Goal: Task Accomplishment & Management: Manage account settings

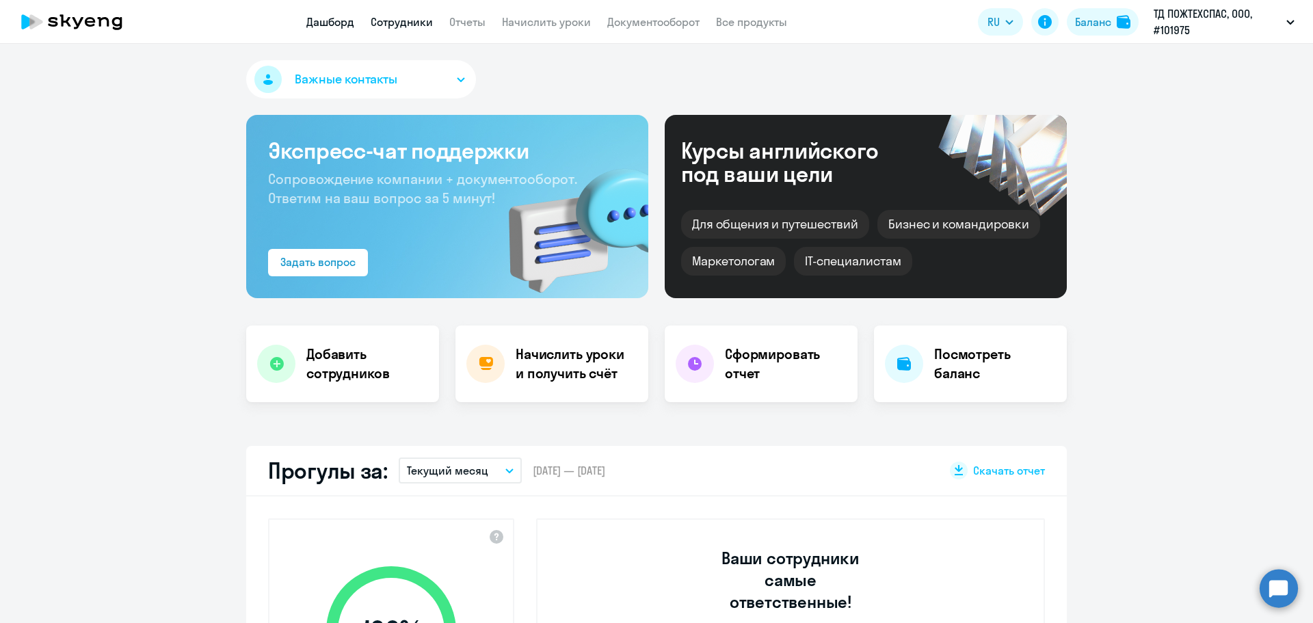
select select "30"
click at [406, 17] on link "Сотрудники" at bounding box center [402, 22] width 62 height 14
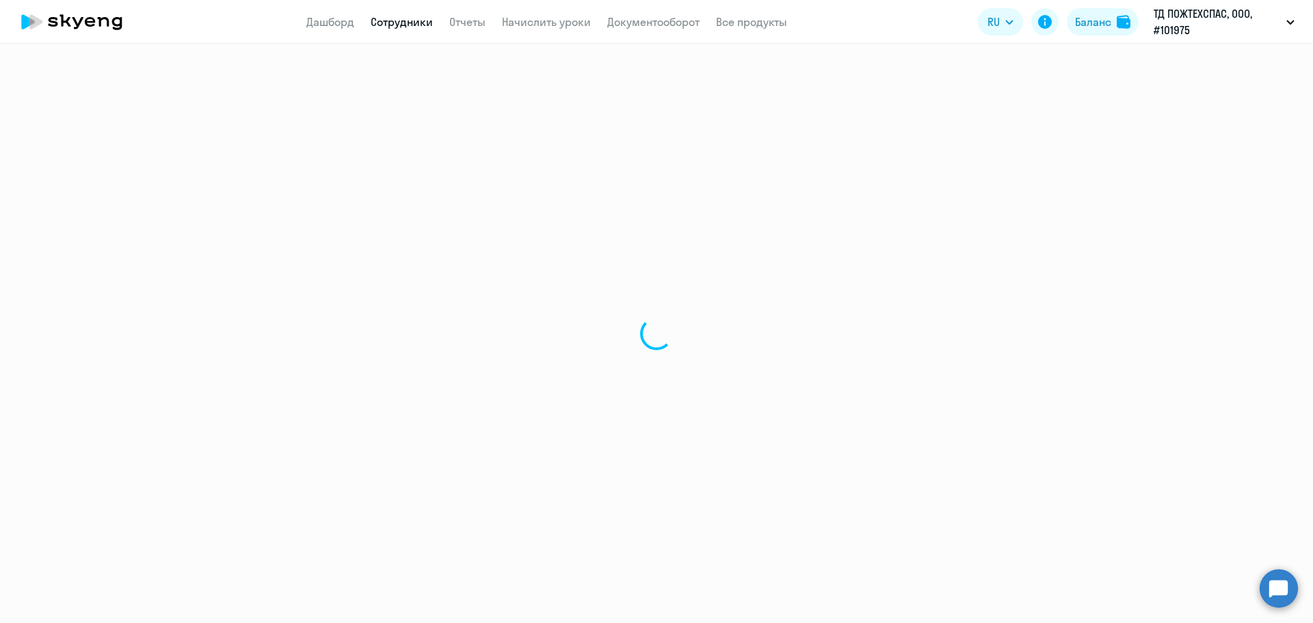
select select "30"
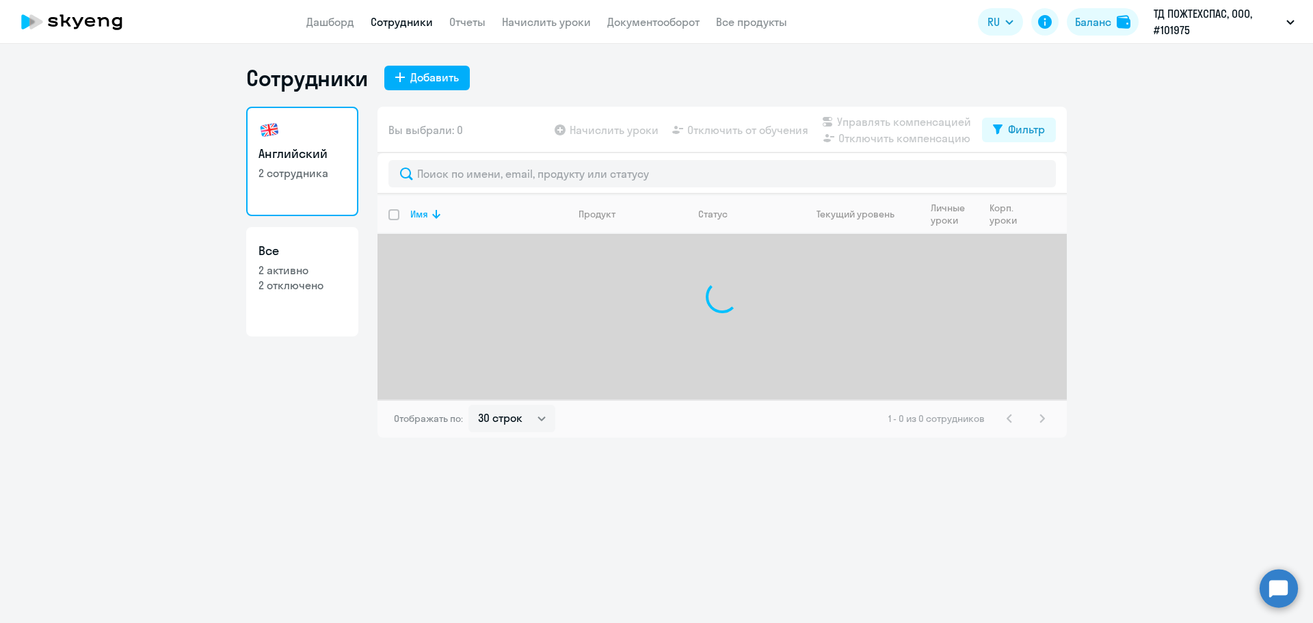
select select "30"
click at [1111, 21] on button "Баланс" at bounding box center [1103, 21] width 72 height 27
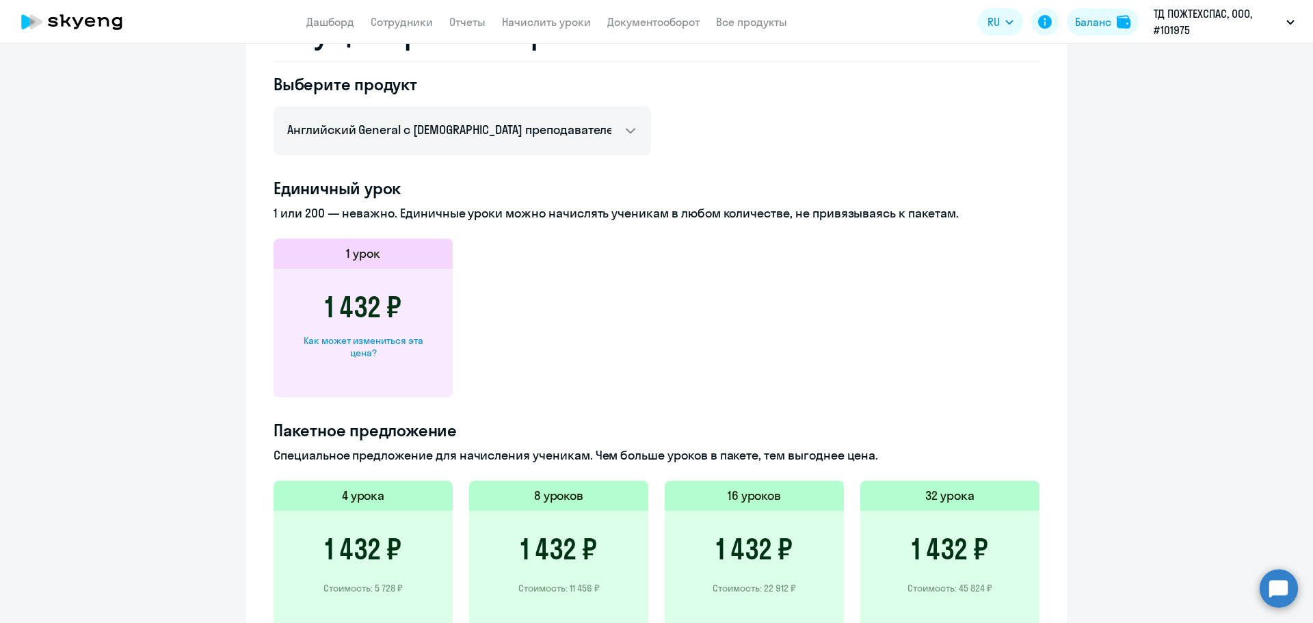
scroll to position [616, 0]
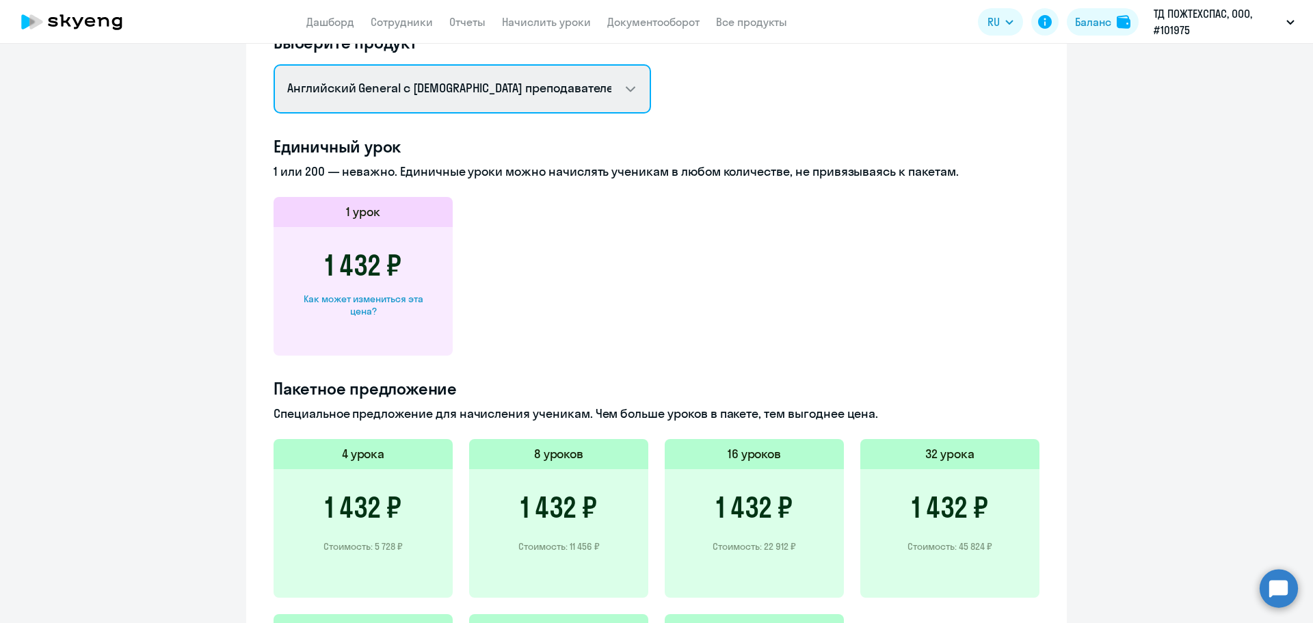
click at [607, 70] on select "Английский General с русскоговорящим преподавателем Английский General с [DEMOG…" at bounding box center [463, 88] width 378 height 49
select select "mini_course_kids_english_klp_50"
click at [274, 72] on select "Английский General с русскоговорящим преподавателем Английский General с [DEMOG…" at bounding box center [463, 88] width 378 height 49
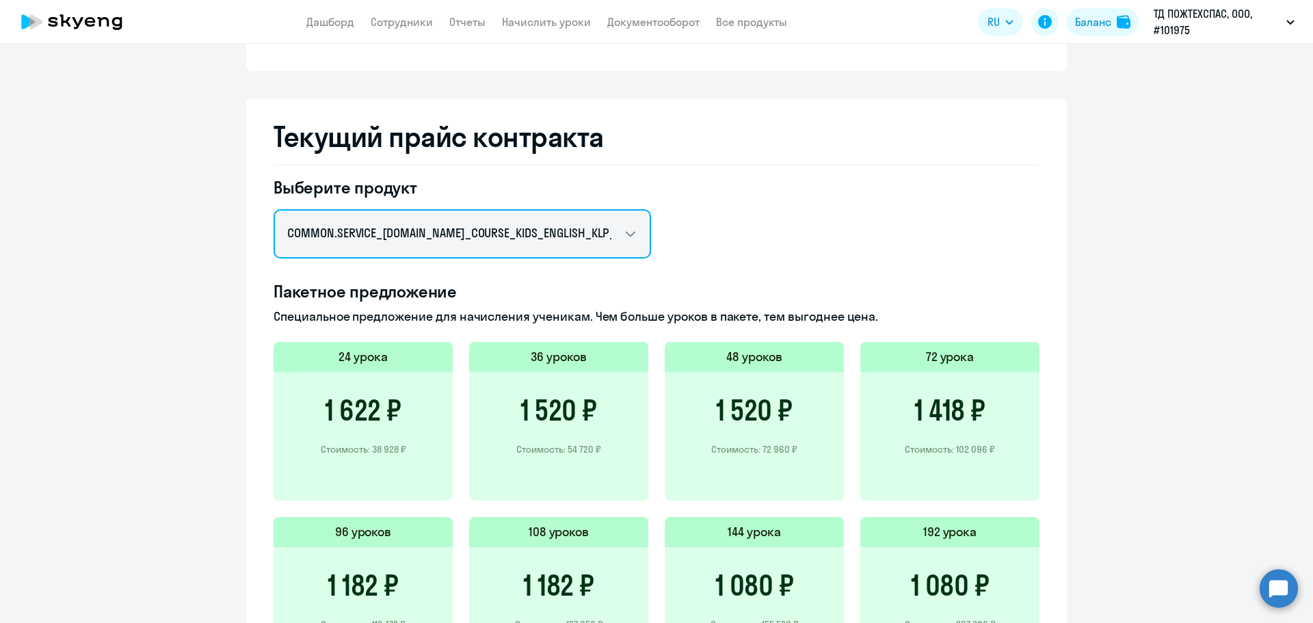
scroll to position [471, 0]
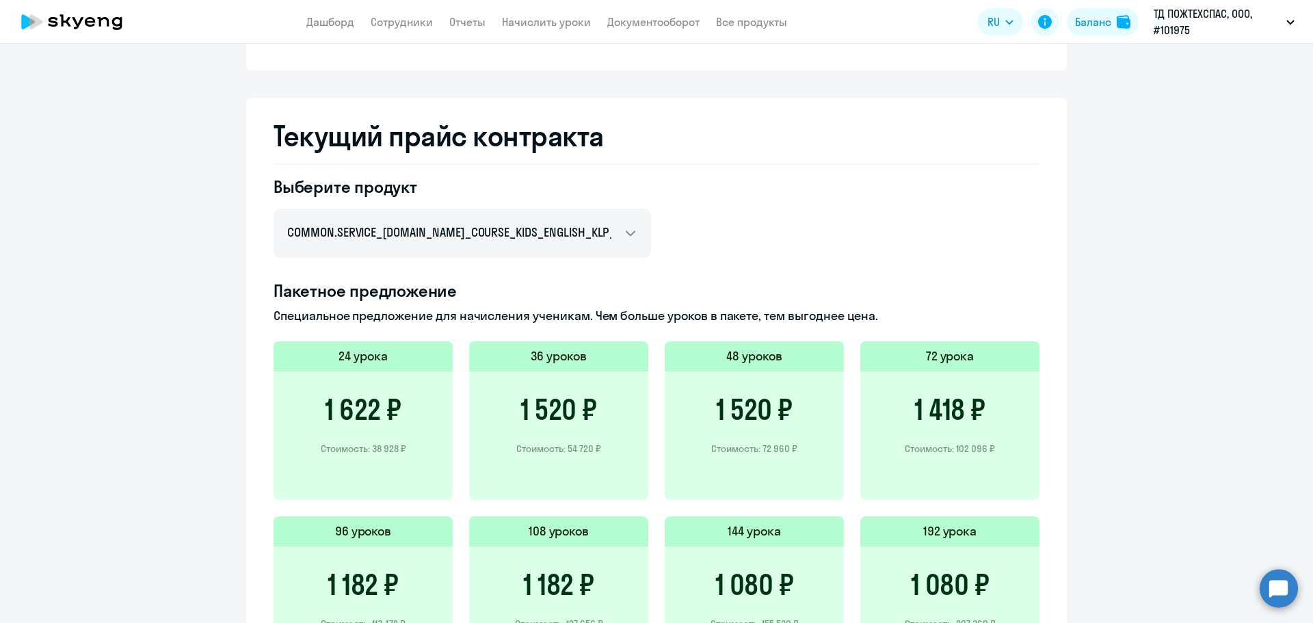
click at [552, 399] on h3 "1 520 ₽" at bounding box center [558, 409] width 77 height 33
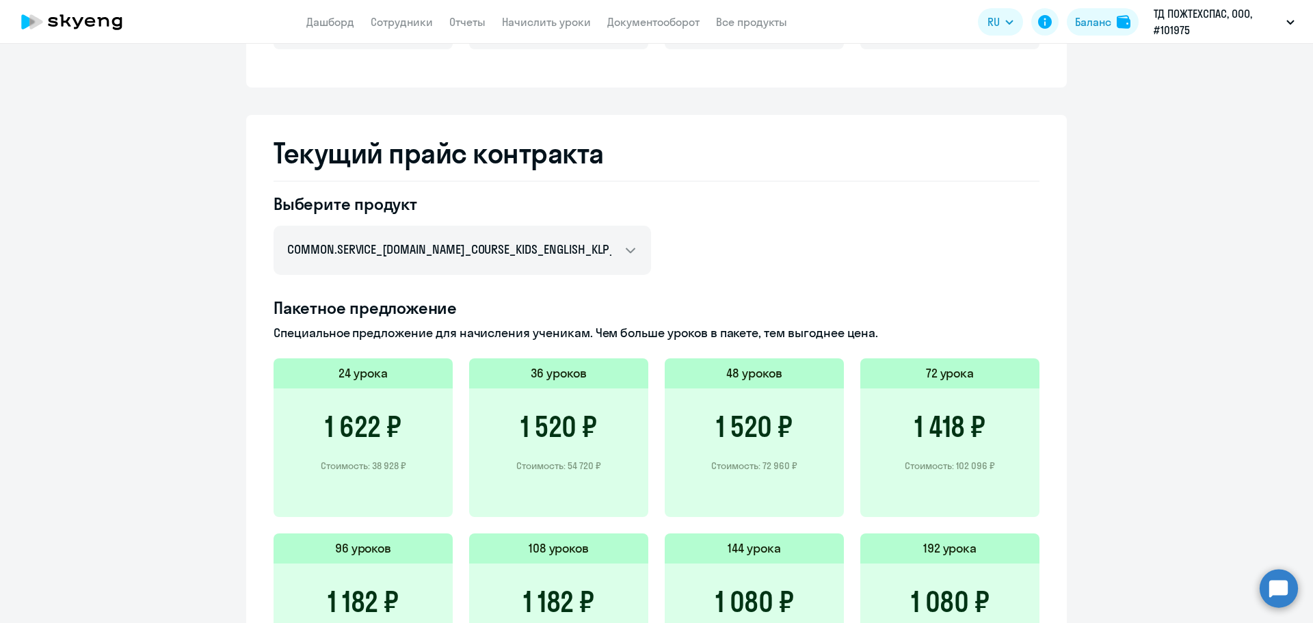
scroll to position [479, 0]
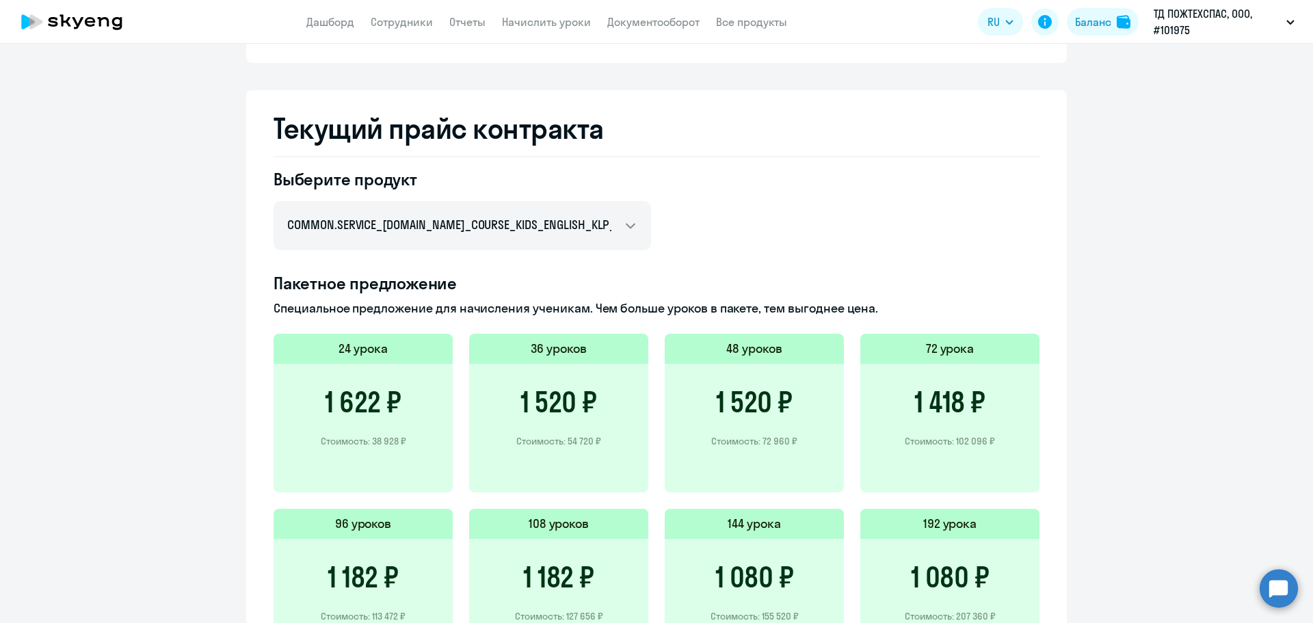
click at [528, 365] on div "1 520 ₽ Стоимость: 54 720 ₽" at bounding box center [558, 428] width 179 height 129
click at [567, 342] on h5 "36 уроков" at bounding box center [559, 349] width 56 height 18
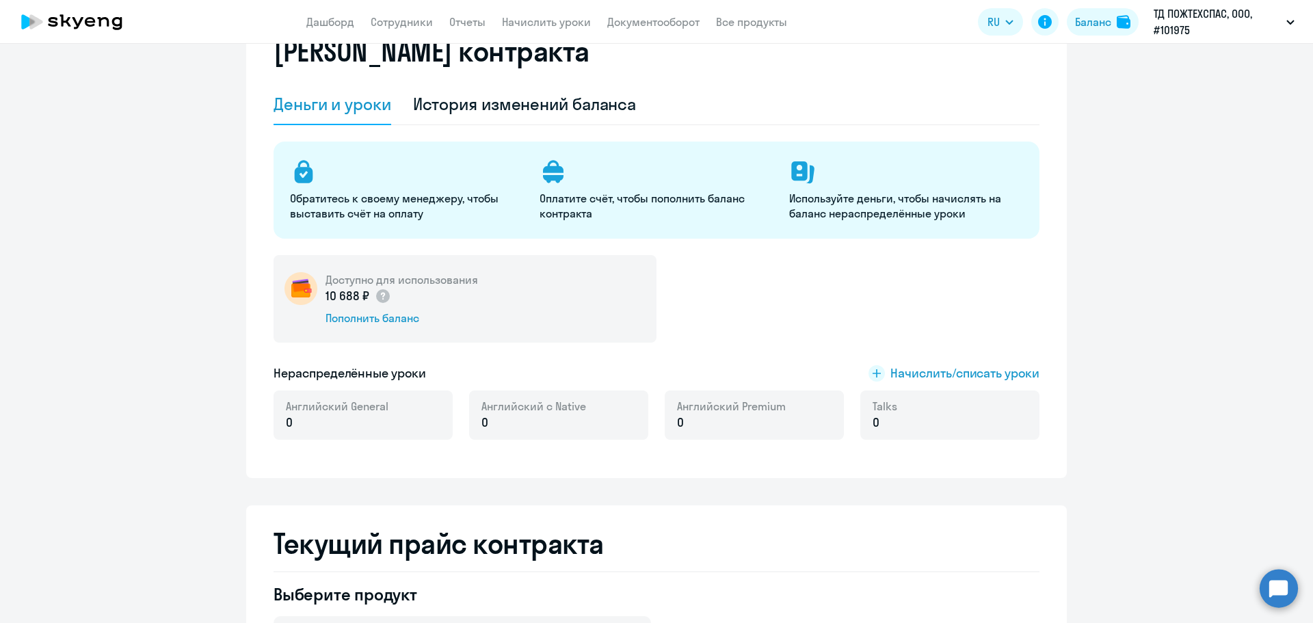
scroll to position [0, 0]
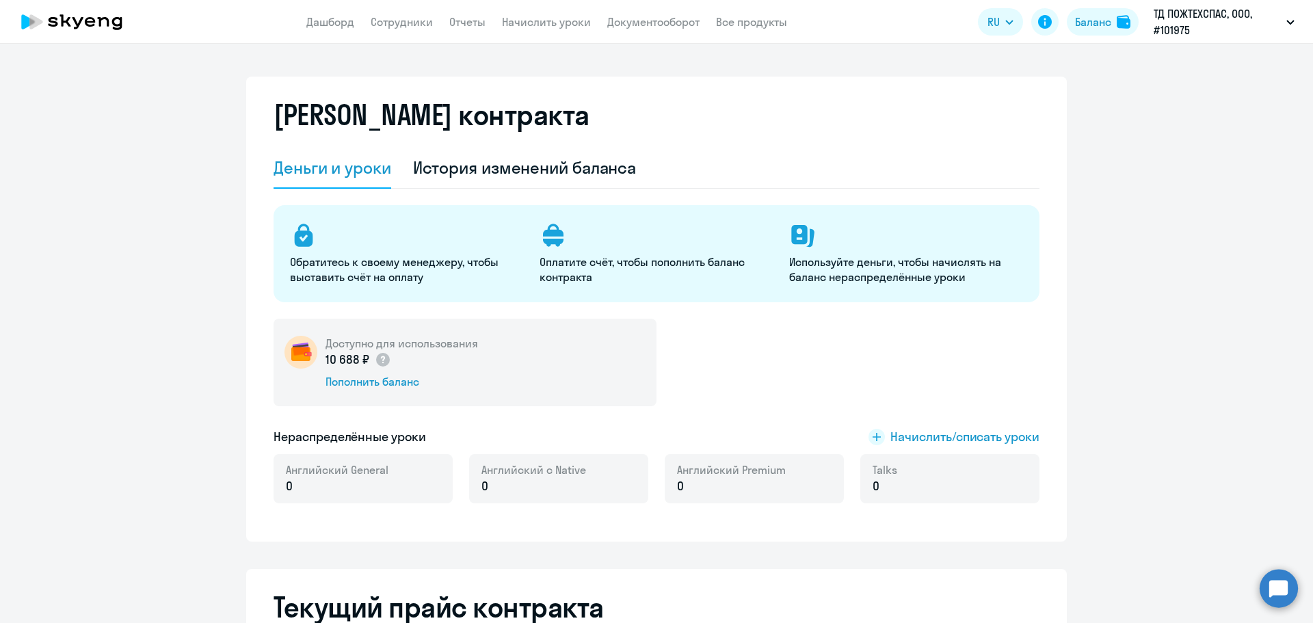
click at [726, 366] on div "Доступно для использования 10 688 ₽ Пополнить баланс" at bounding box center [657, 363] width 766 height 88
click at [315, 19] on link "Дашборд" at bounding box center [330, 22] width 48 height 14
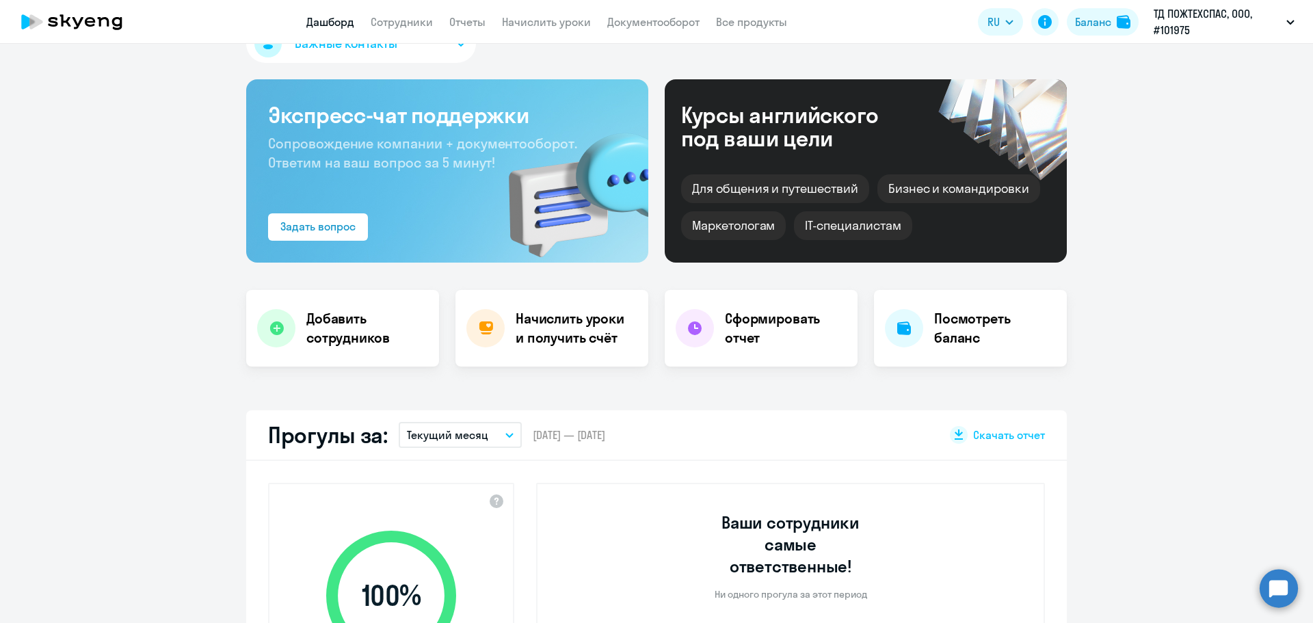
select select "30"
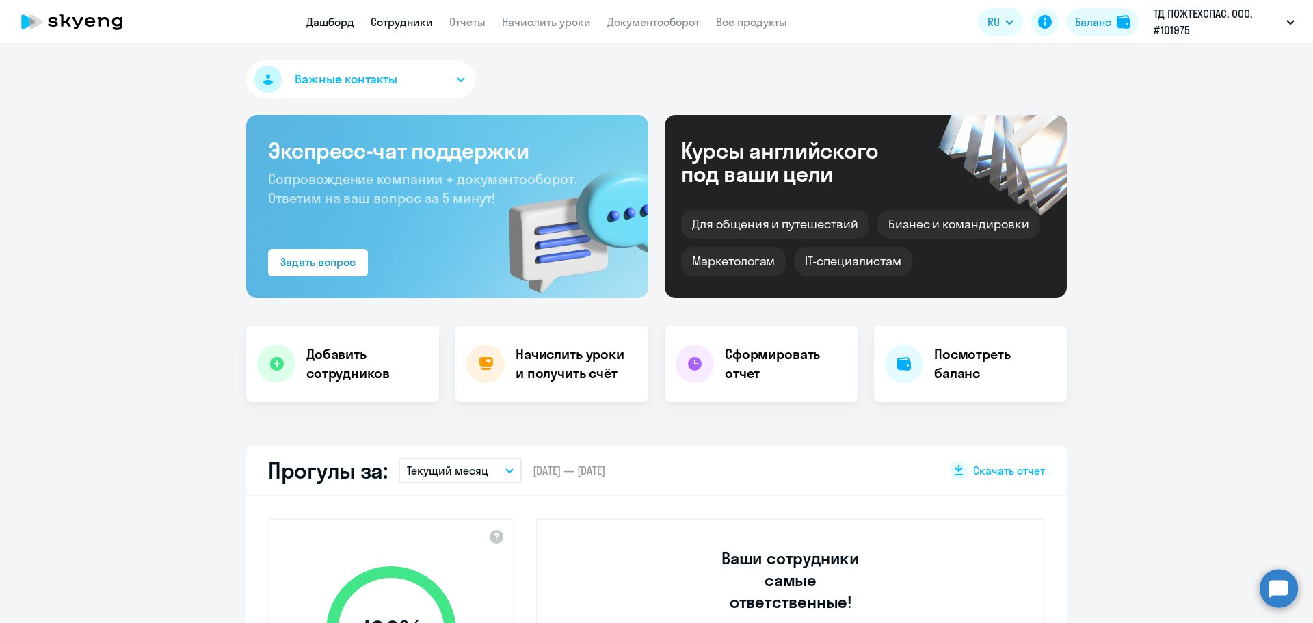
click at [424, 25] on link "Сотрудники" at bounding box center [402, 22] width 62 height 14
select select "30"
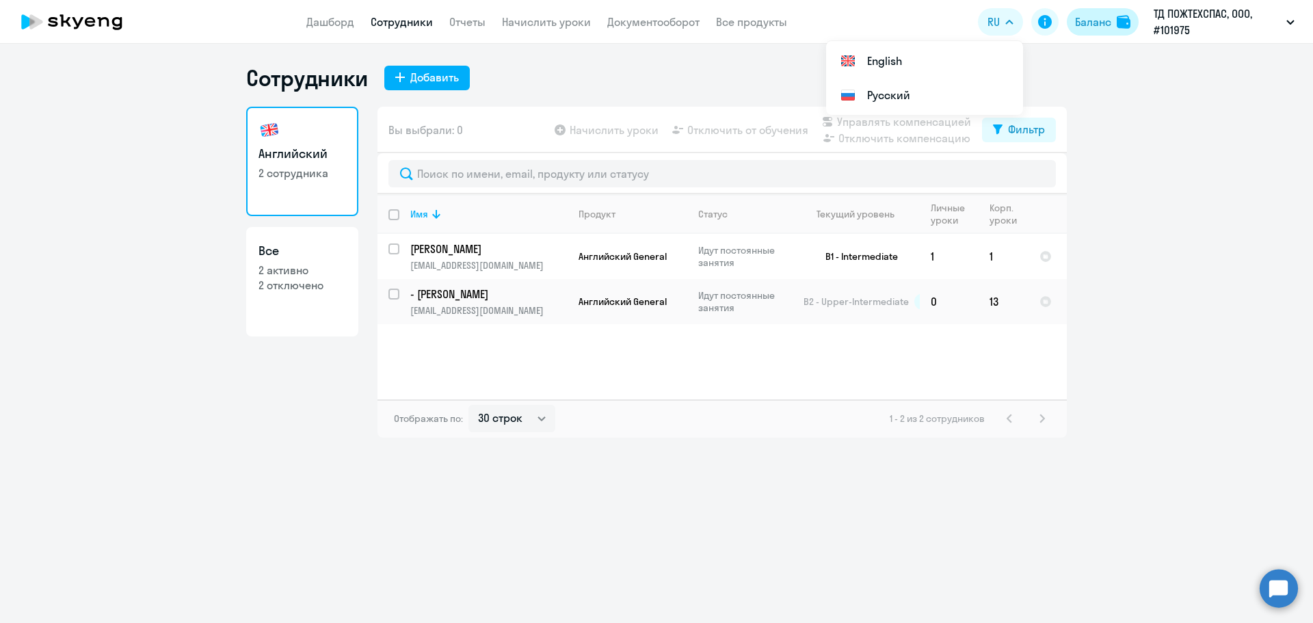
click at [1083, 23] on div "Баланс" at bounding box center [1093, 22] width 36 height 16
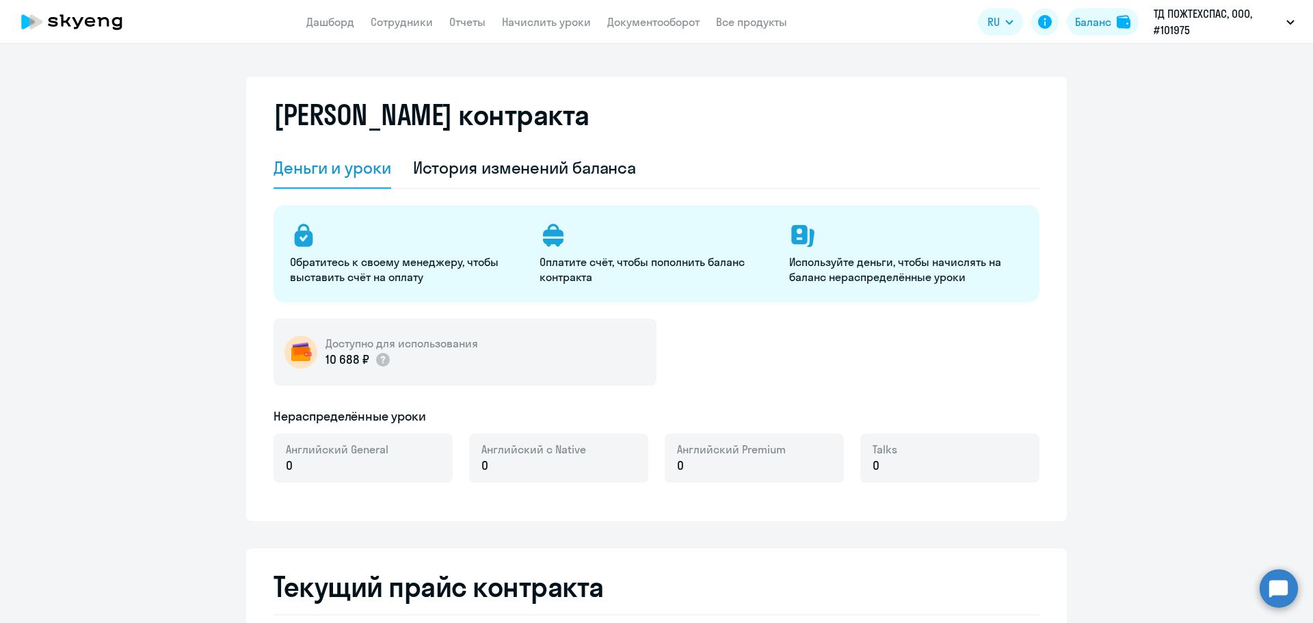
select select "english_adult_not_native_speaker"
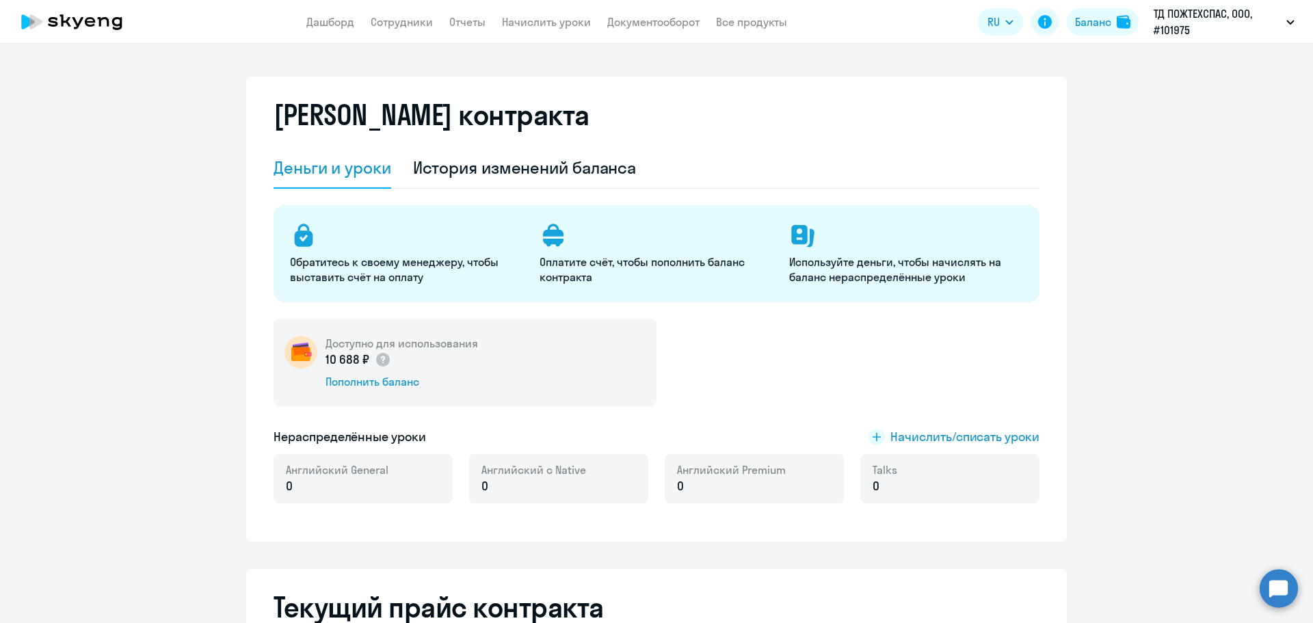
select select "english_adult_not_native_speaker"
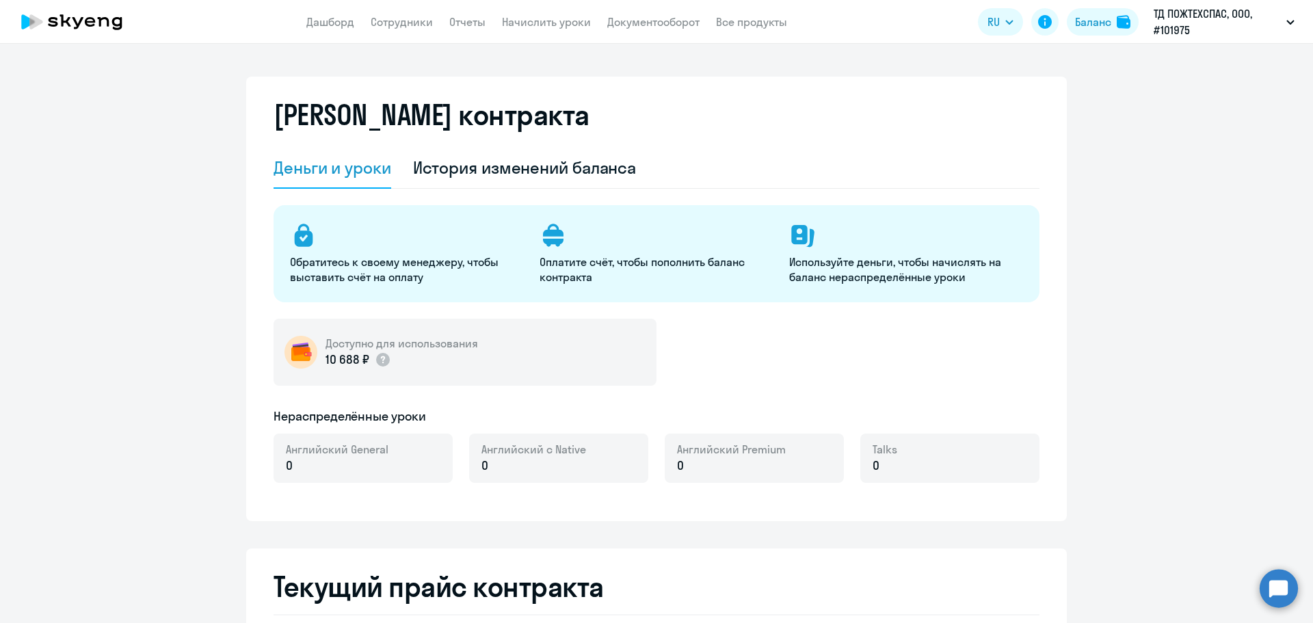
select select "english_adult_not_native_speaker"
